Goal: Navigation & Orientation: Go to known website

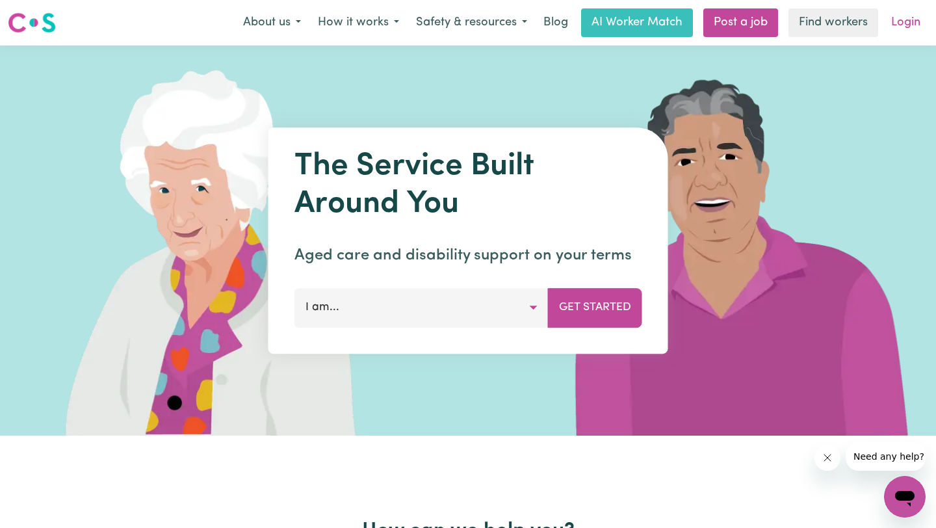
click at [896, 23] on link "Login" at bounding box center [905, 22] width 45 height 29
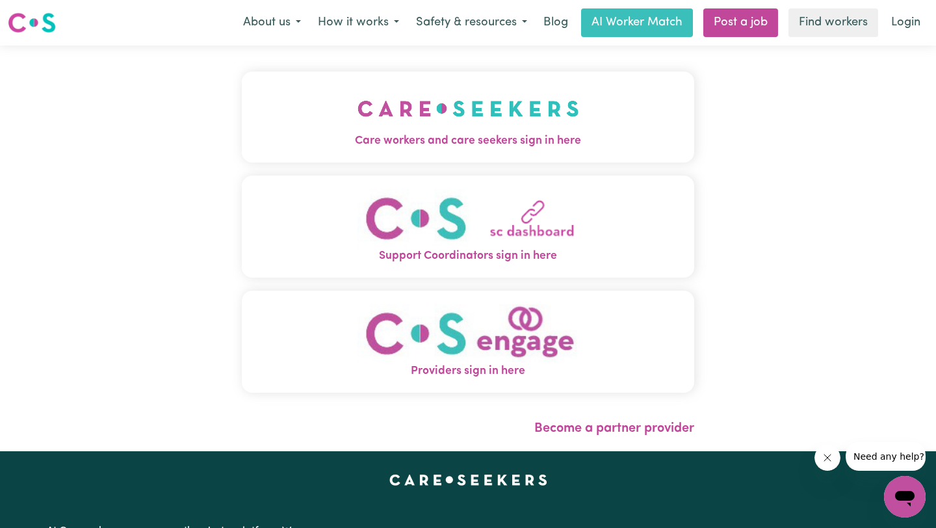
click at [507, 110] on img "Care workers and care seekers sign in here" at bounding box center [469, 109] width 222 height 48
click at [38, 23] on img at bounding box center [32, 22] width 48 height 23
